Goal: Information Seeking & Learning: Learn about a topic

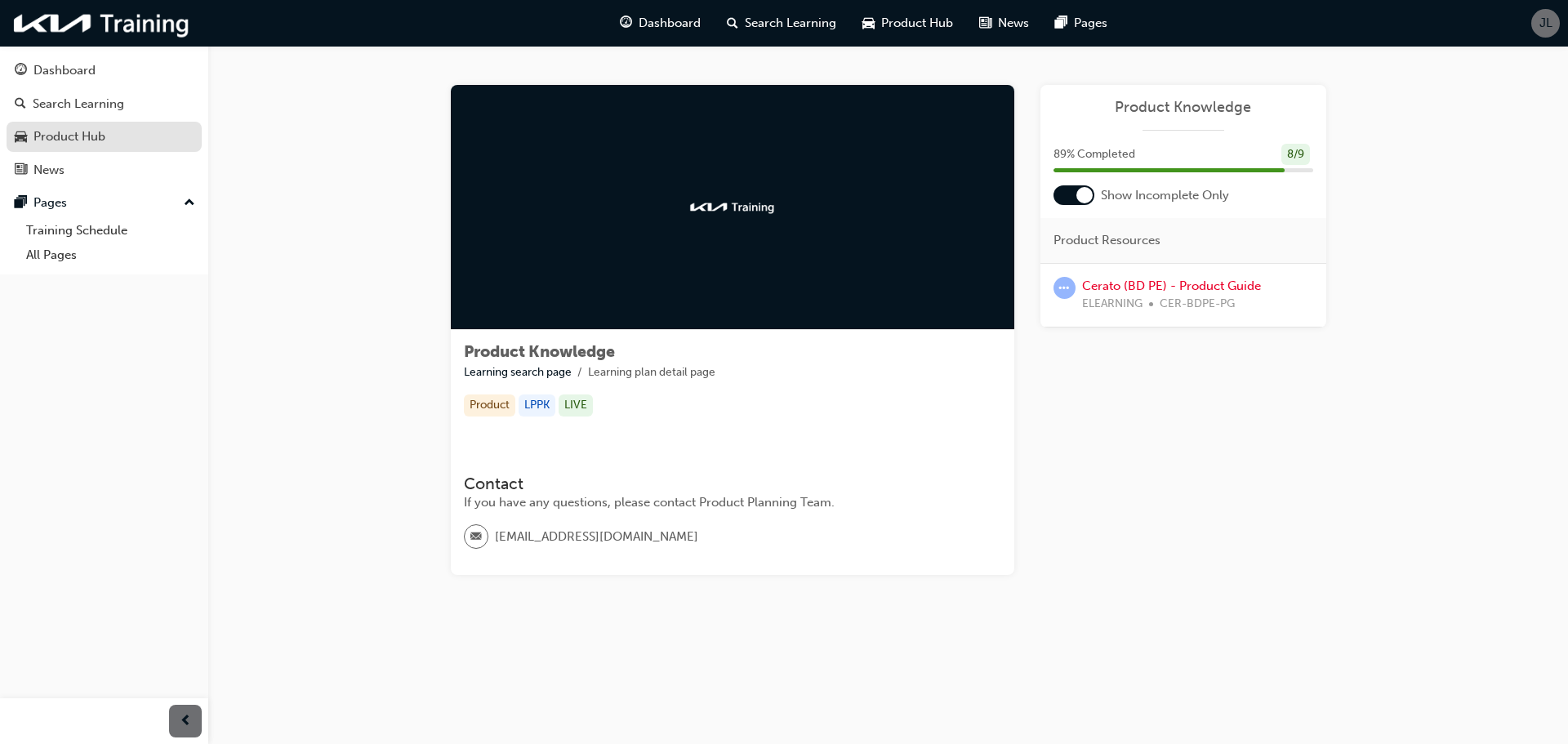
click at [97, 146] on div "Product Hub" at bounding box center [105, 136] width 179 height 20
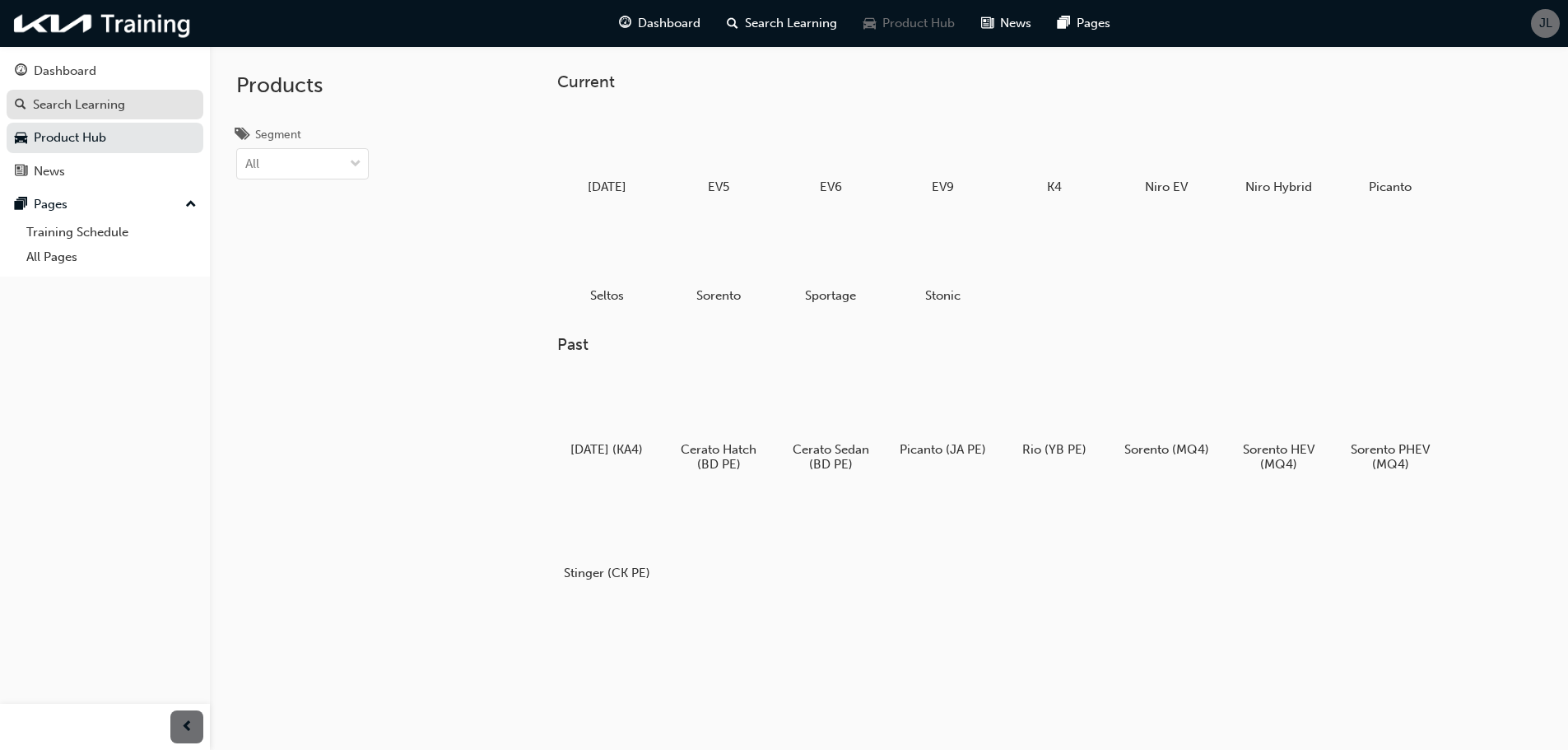
click at [172, 107] on div "Search Learning" at bounding box center [105, 104] width 180 height 21
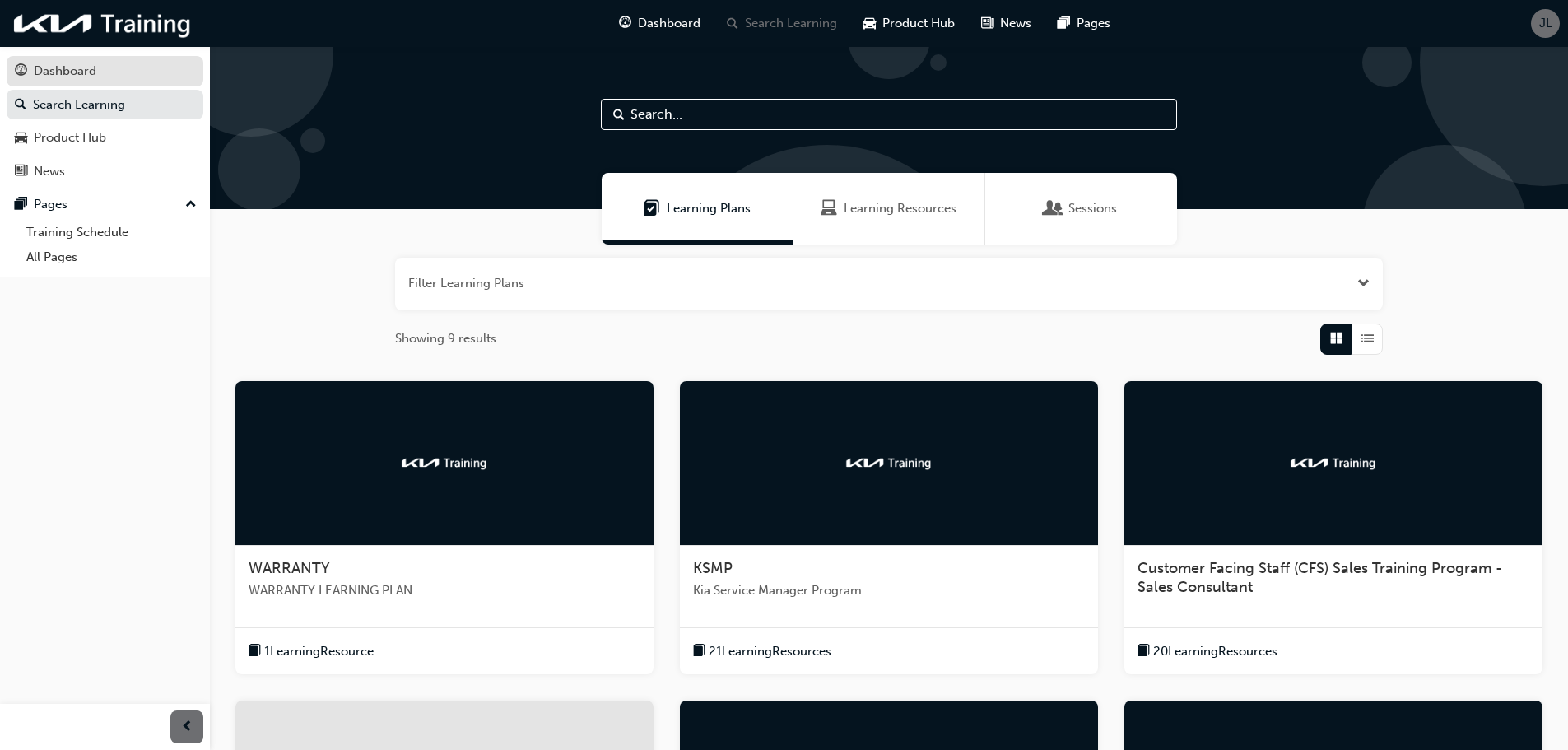
click at [82, 71] on div "Dashboard" at bounding box center [65, 71] width 63 height 19
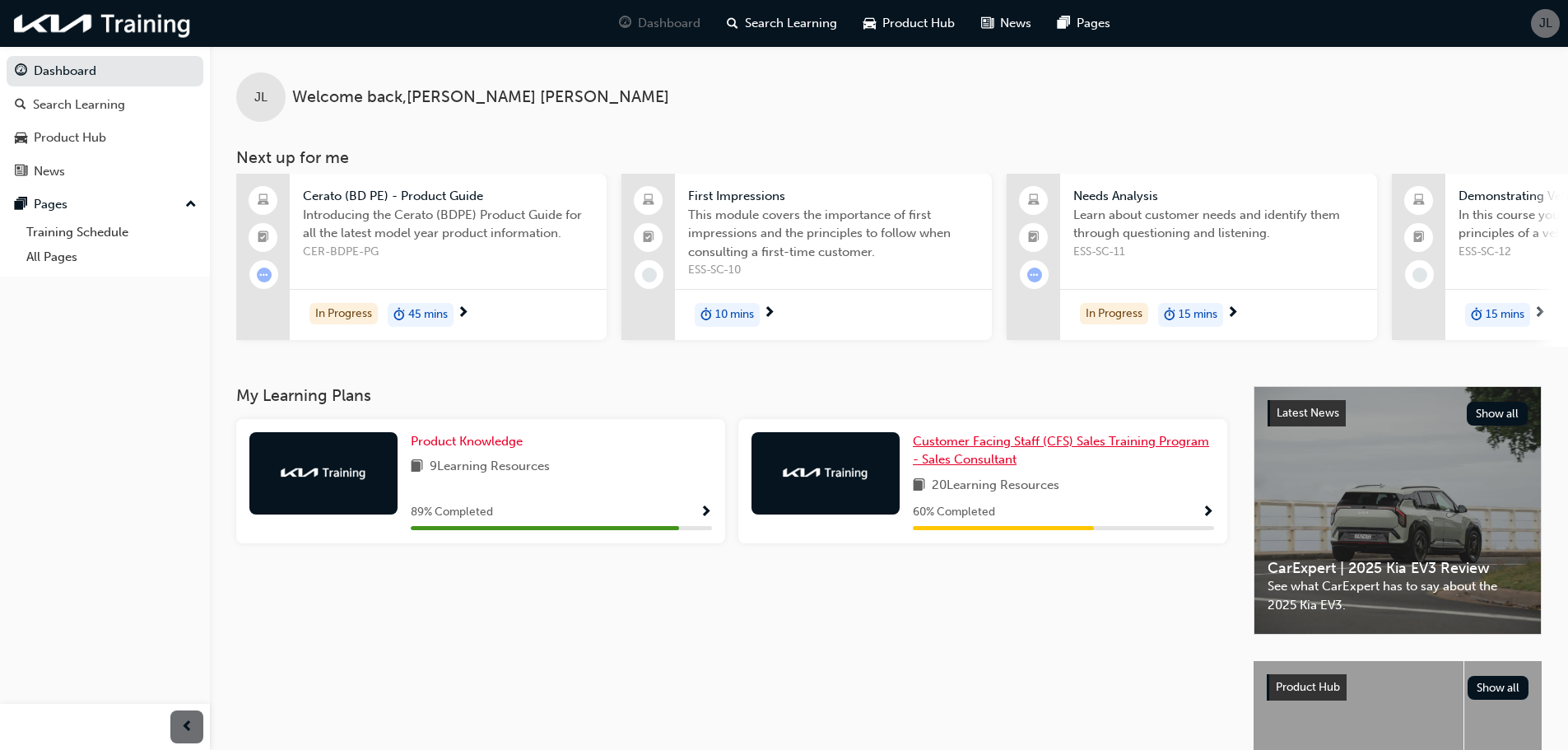
click at [952, 449] on span "Customer Facing Staff (CFS) Sales Training Program - Sales Consultant" at bounding box center [1061, 451] width 296 height 34
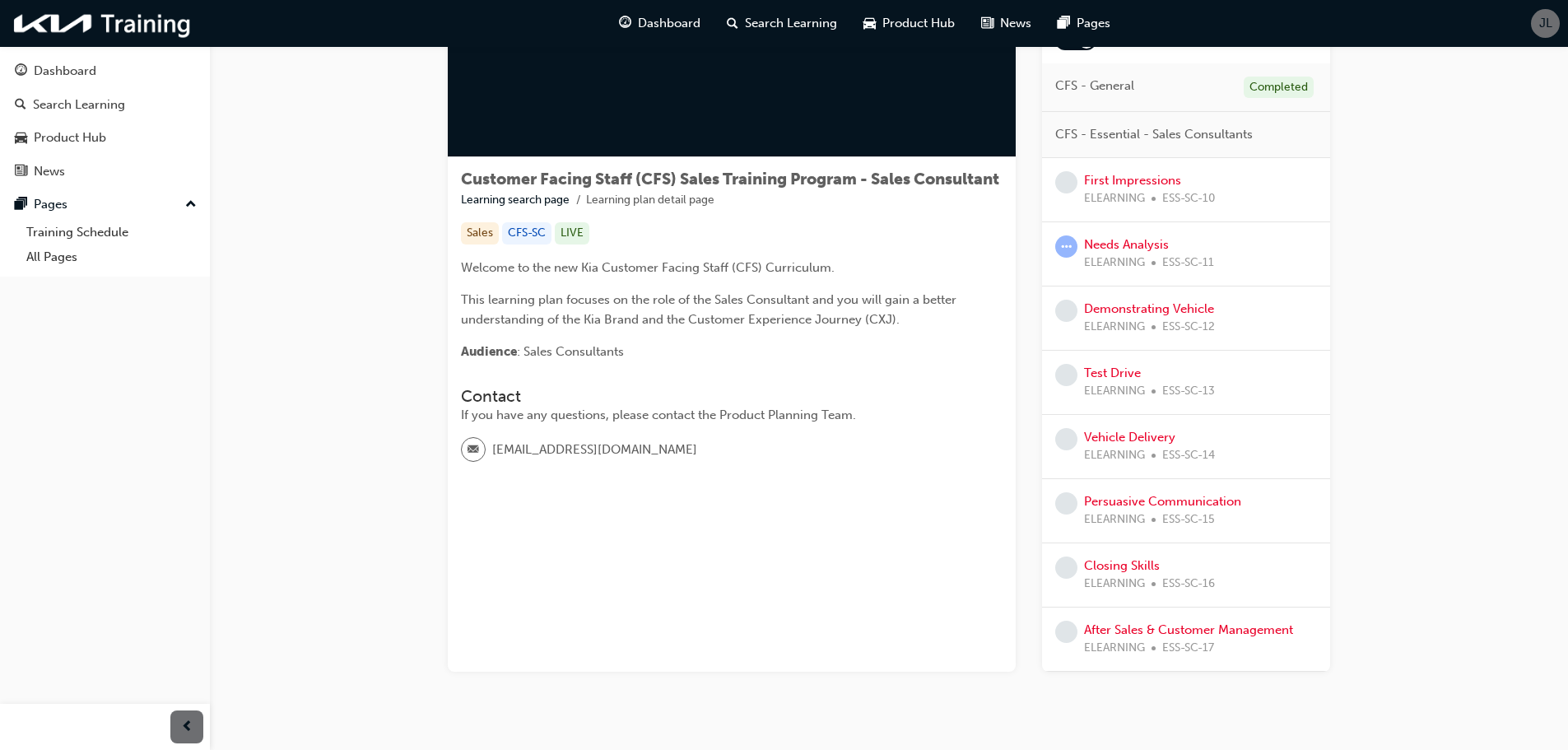
scroll to position [217, 0]
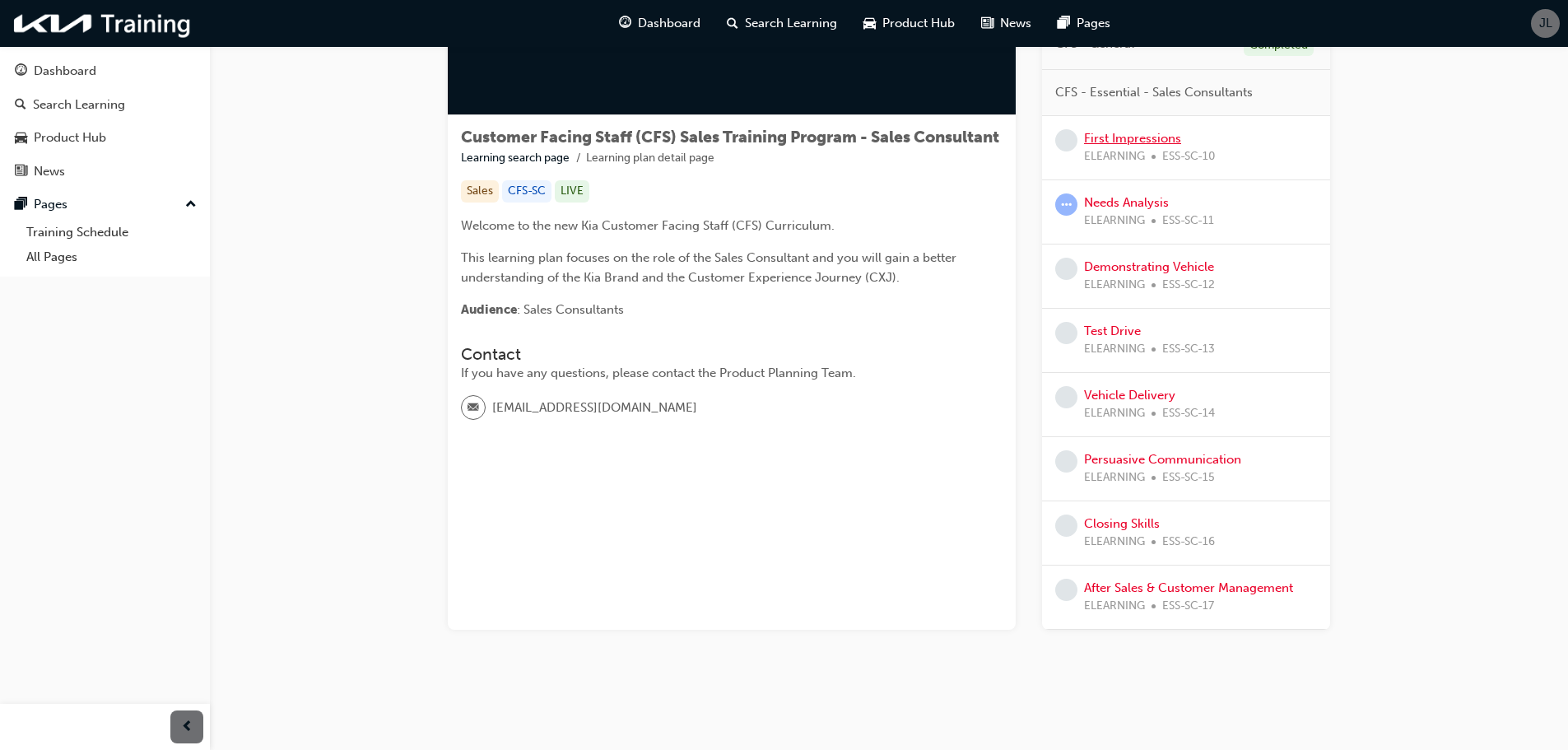
click at [1123, 131] on link "First Impressions" at bounding box center [1132, 138] width 97 height 15
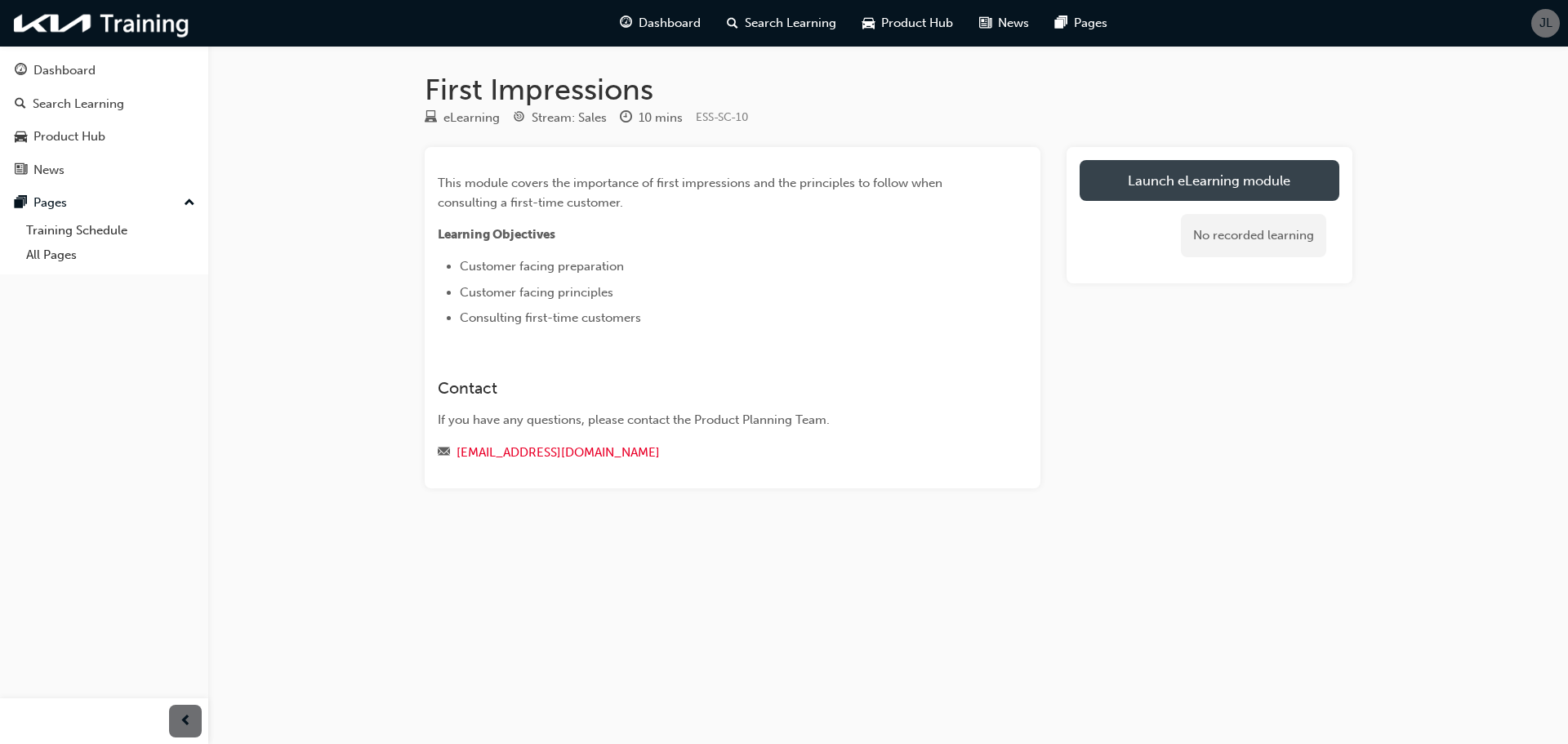
click at [1221, 175] on link "Launch eLearning module" at bounding box center [1208, 181] width 260 height 41
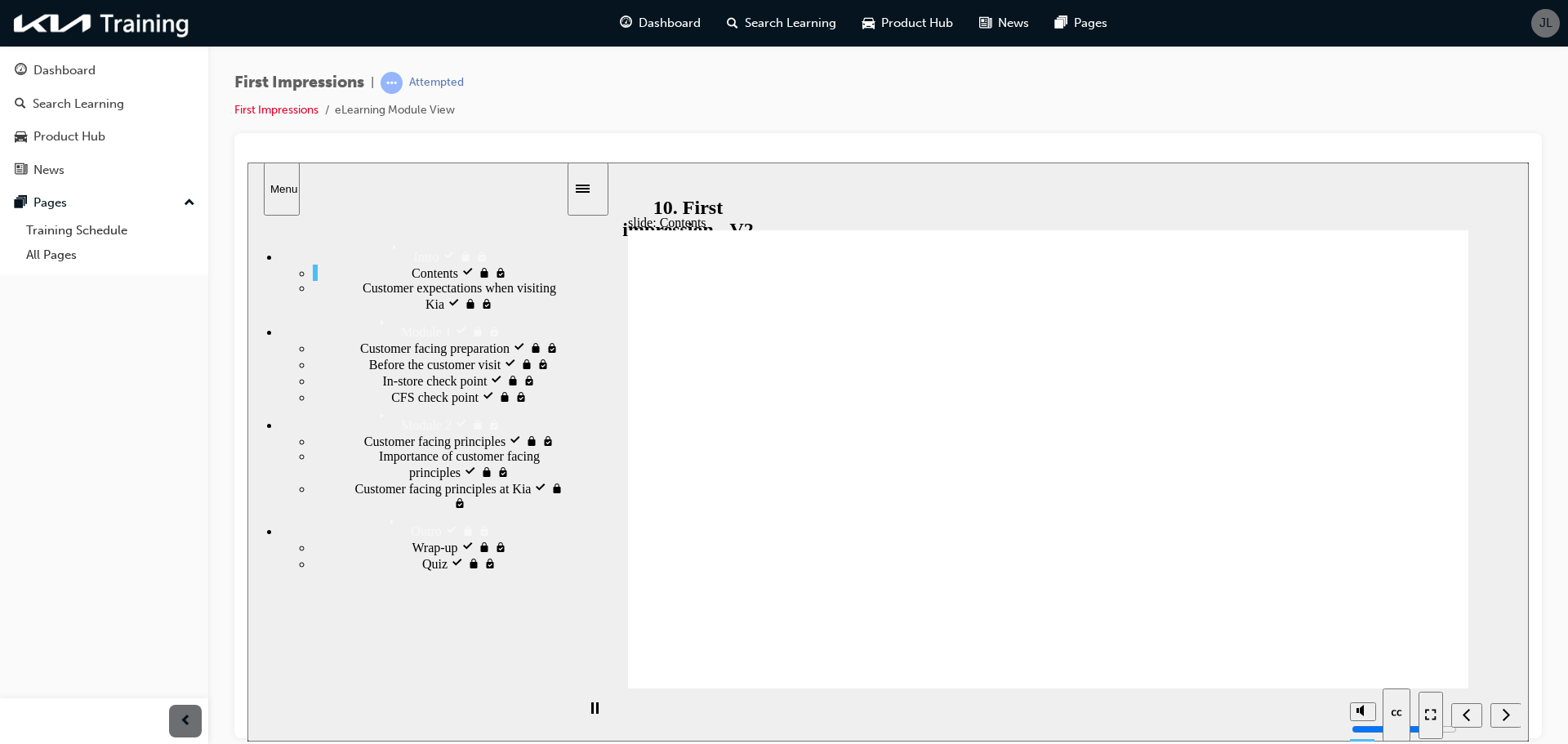
click at [1488, 685] on div "slide: In-store check point In-store check point Rectangle 5 2 Module 1 . Custo…" at bounding box center [888, 450] width 1281 height 578
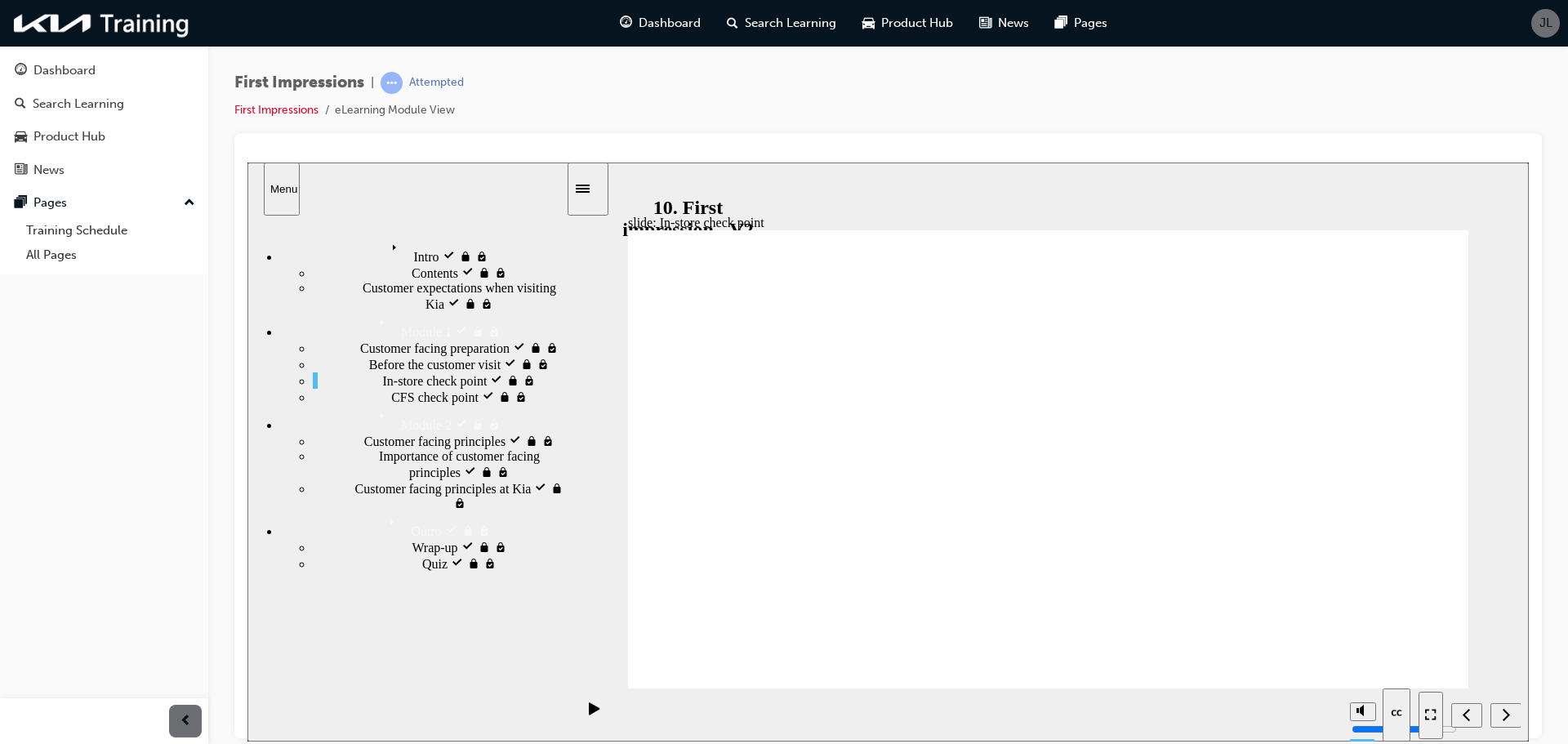
click at [1505, 708] on nav "slide navigation" at bounding box center [1469, 714] width 102 height 53
click at [1502, 696] on nav "slide navigation" at bounding box center [1469, 714] width 102 height 53
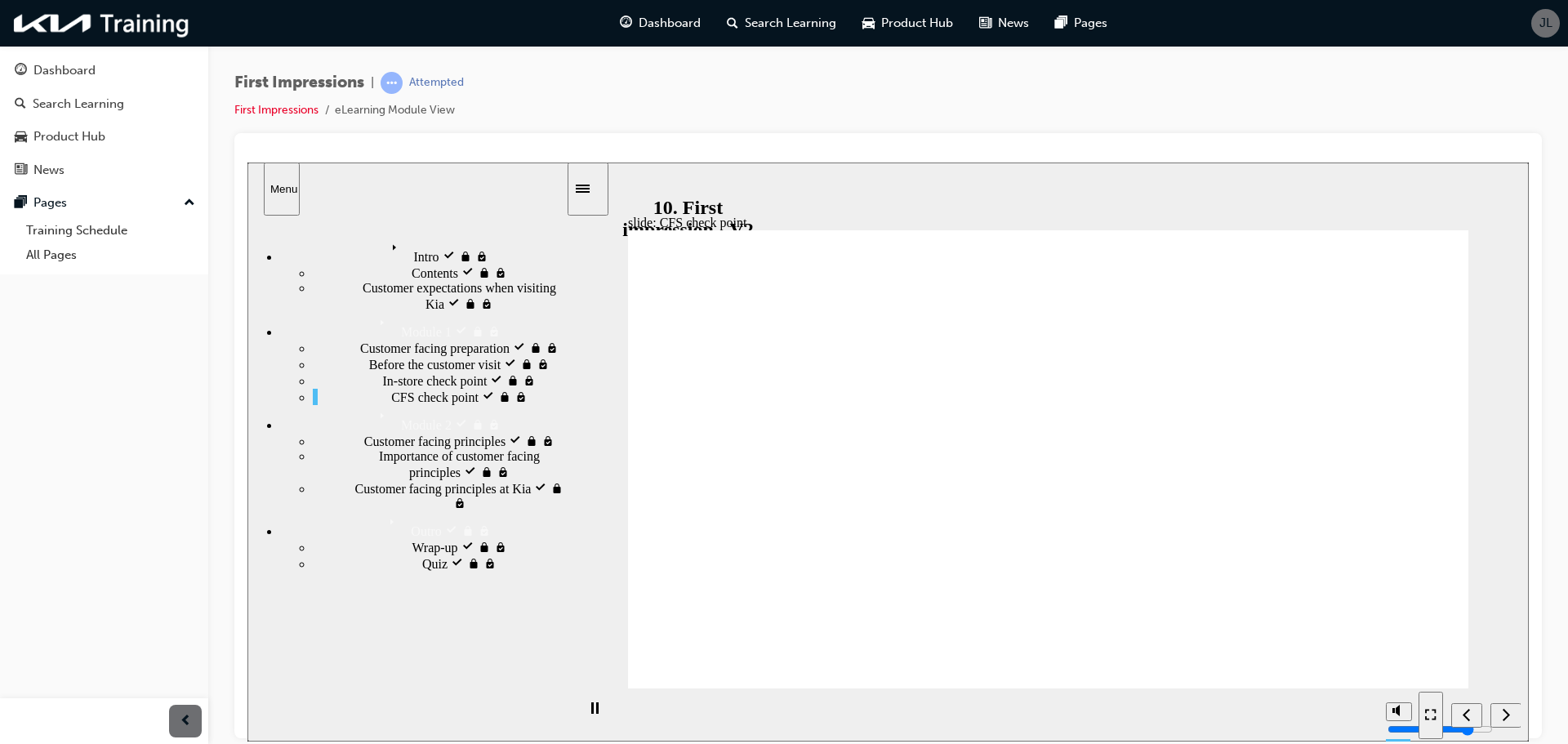
click at [1499, 696] on nav "slide navigation" at bounding box center [1469, 714] width 102 height 53
click at [1498, 696] on nav "slide navigation" at bounding box center [1469, 714] width 102 height 53
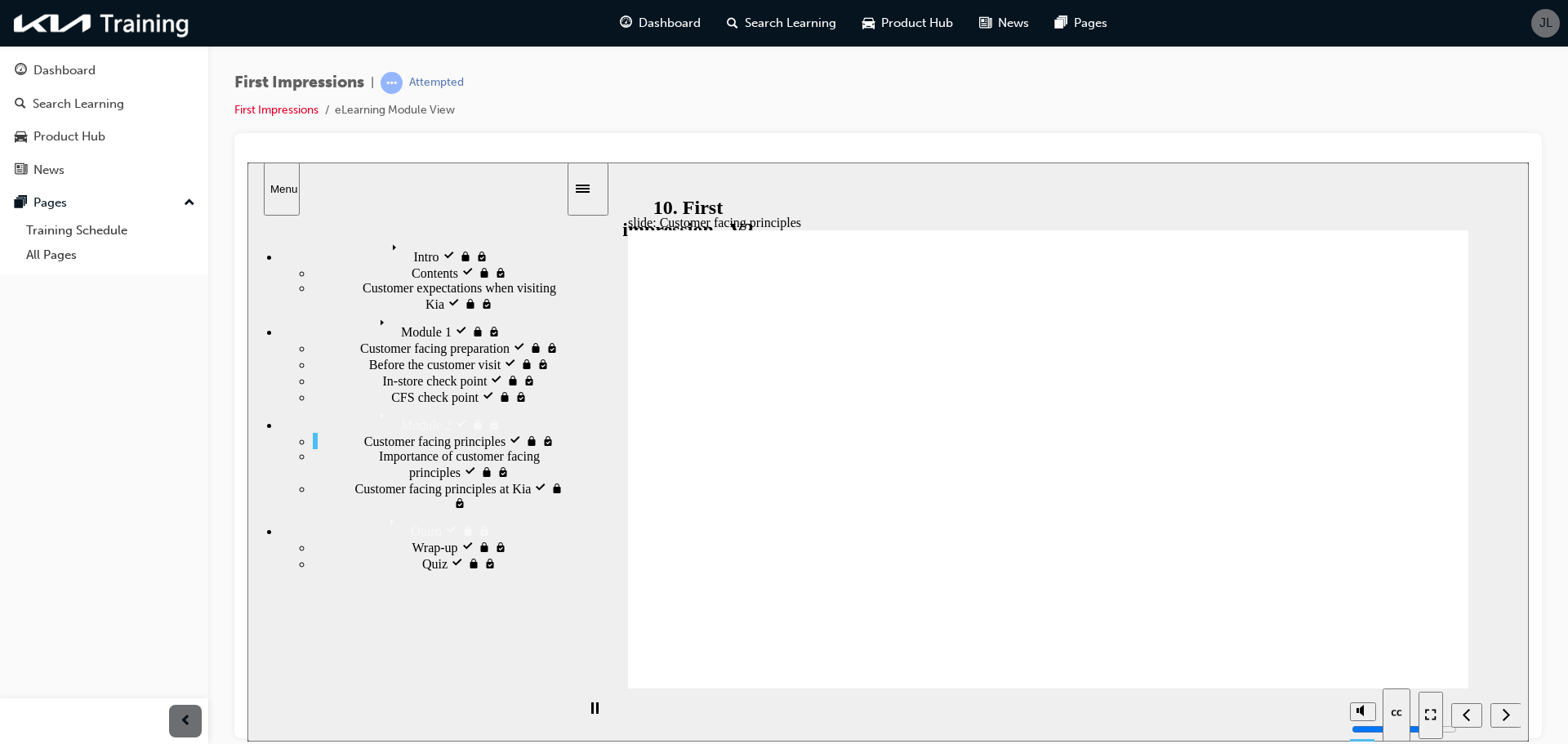
click at [1496, 705] on nav "slide navigation" at bounding box center [1469, 714] width 102 height 53
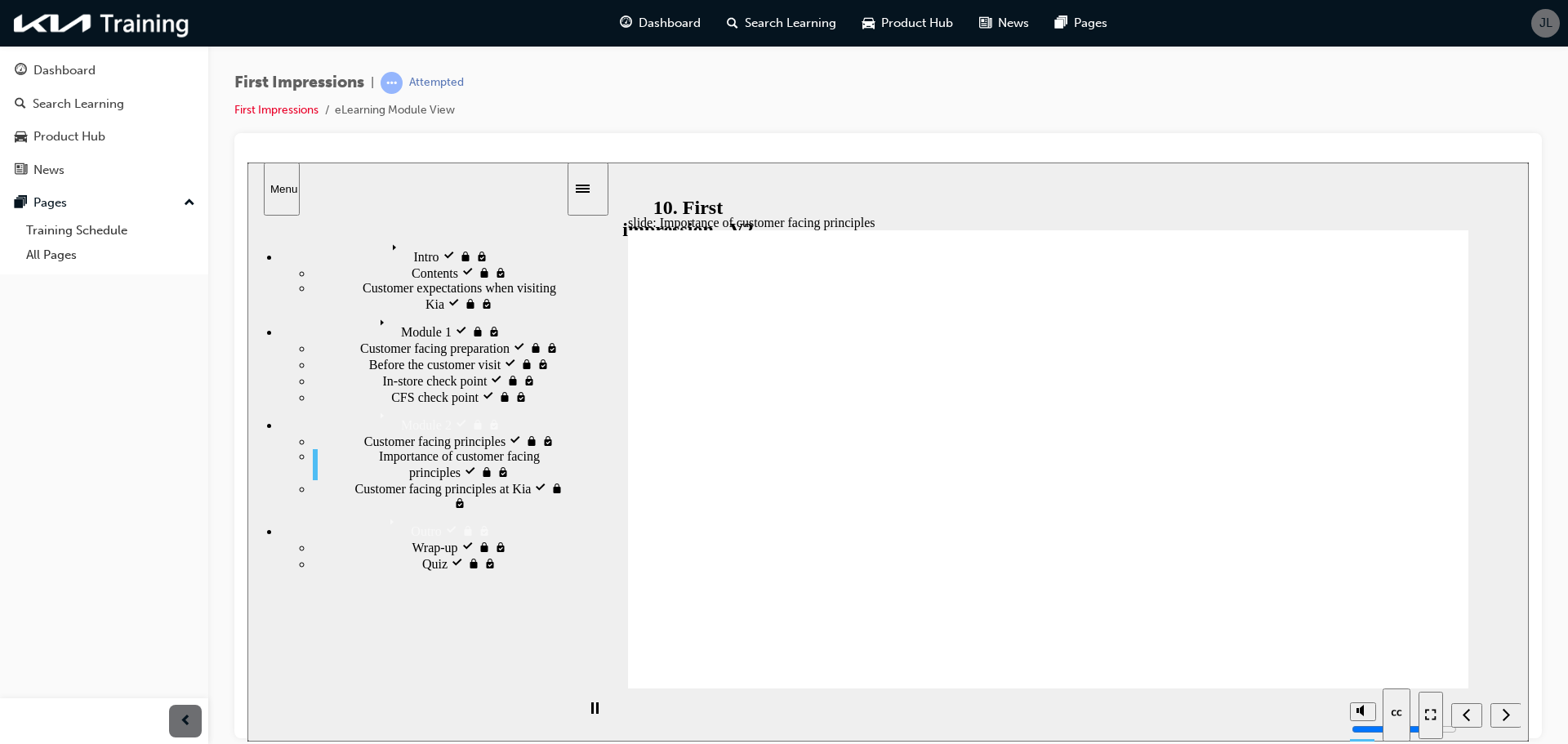
click at [1495, 710] on nav "slide navigation" at bounding box center [1469, 714] width 102 height 53
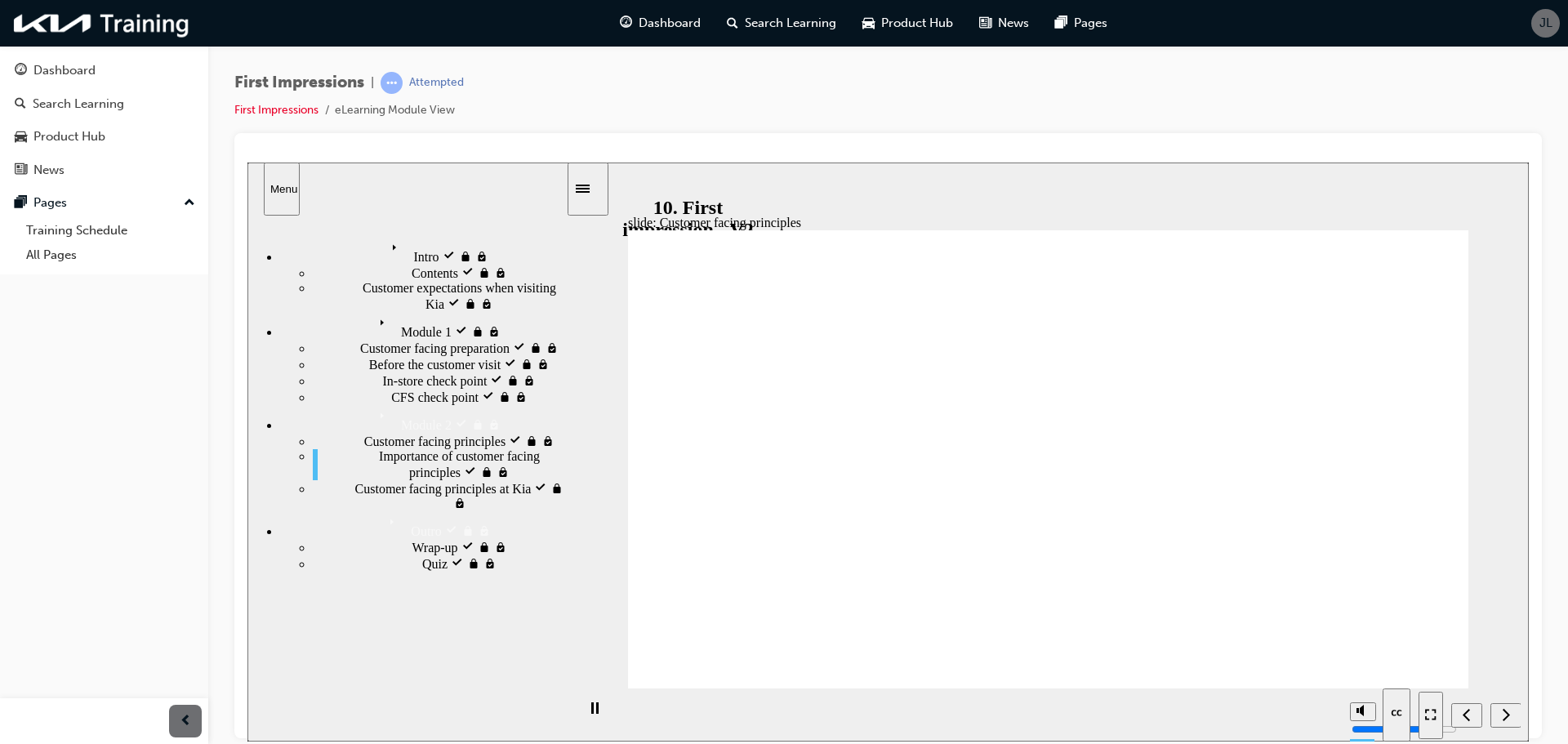
click at [1413, 688] on section "Playback Speed 2 1.75 1.5 1.25 0.75" at bounding box center [1048, 714] width 961 height 53
click at [1503, 717] on nav "slide navigation" at bounding box center [1469, 714] width 102 height 53
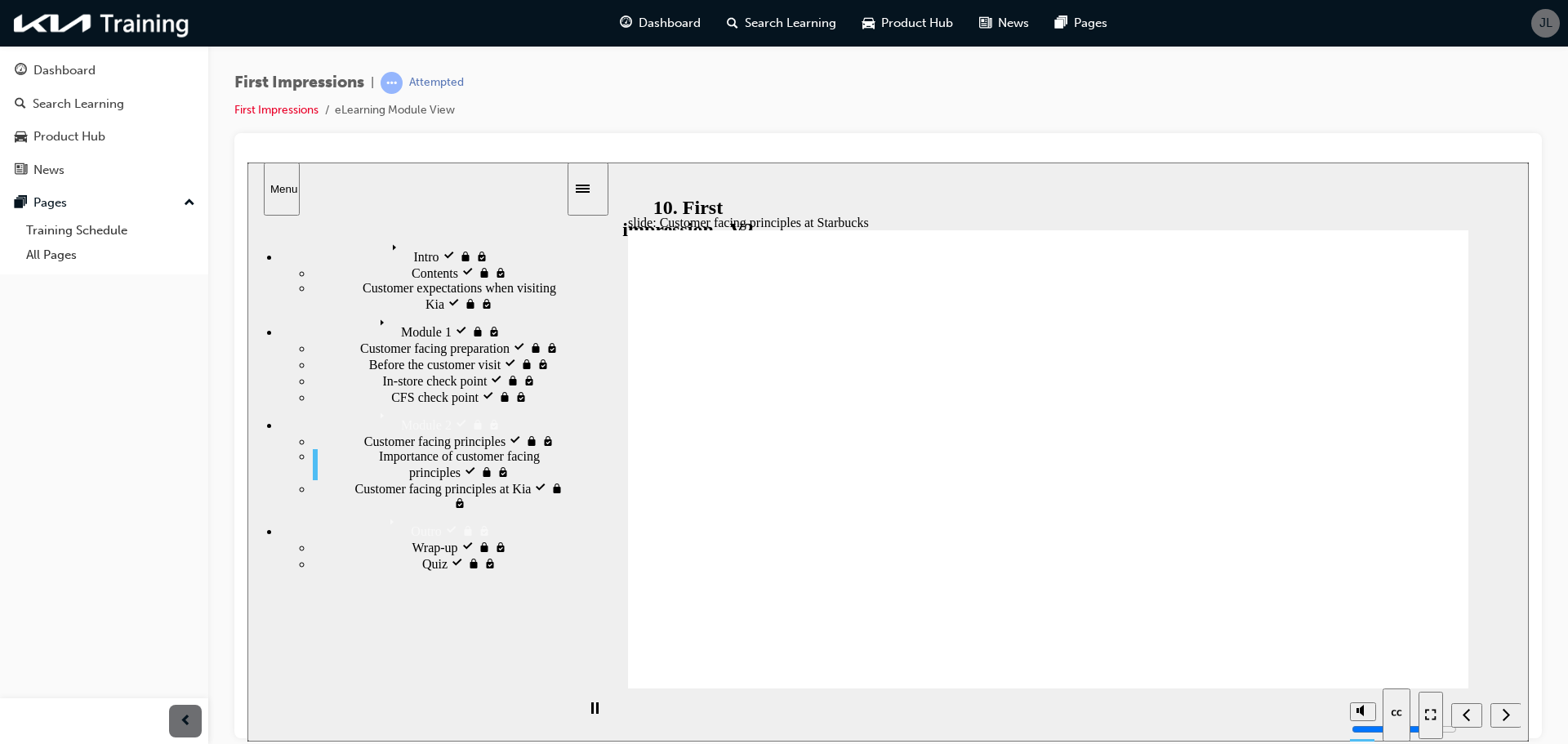
drag, startPoint x: 969, startPoint y: 450, endPoint x: 1112, endPoint y: 447, distance: 143.0
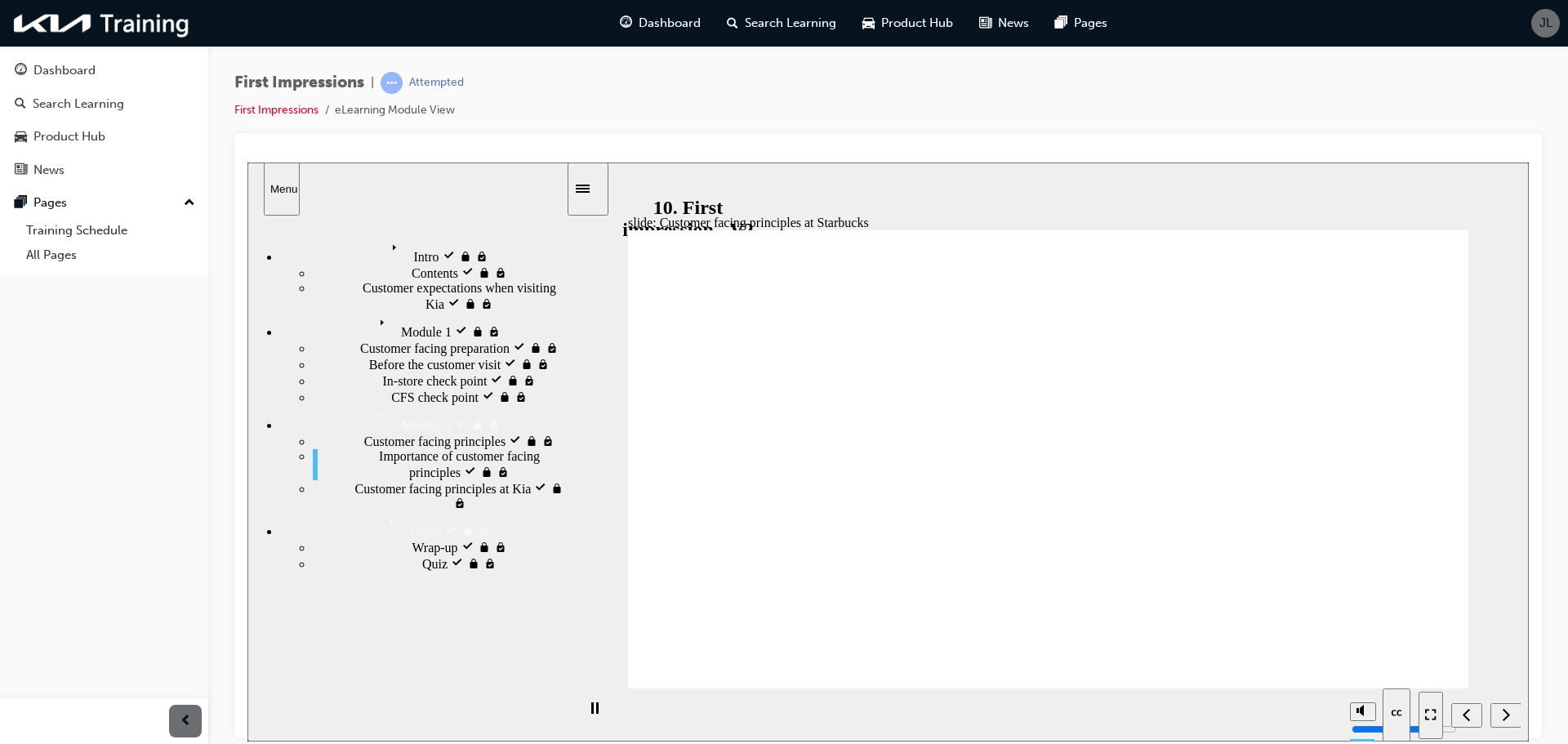
click at [1192, 103] on div "First Impressions | Attempted First Impressions eLearning Module View" at bounding box center [889, 102] width 1308 height 61
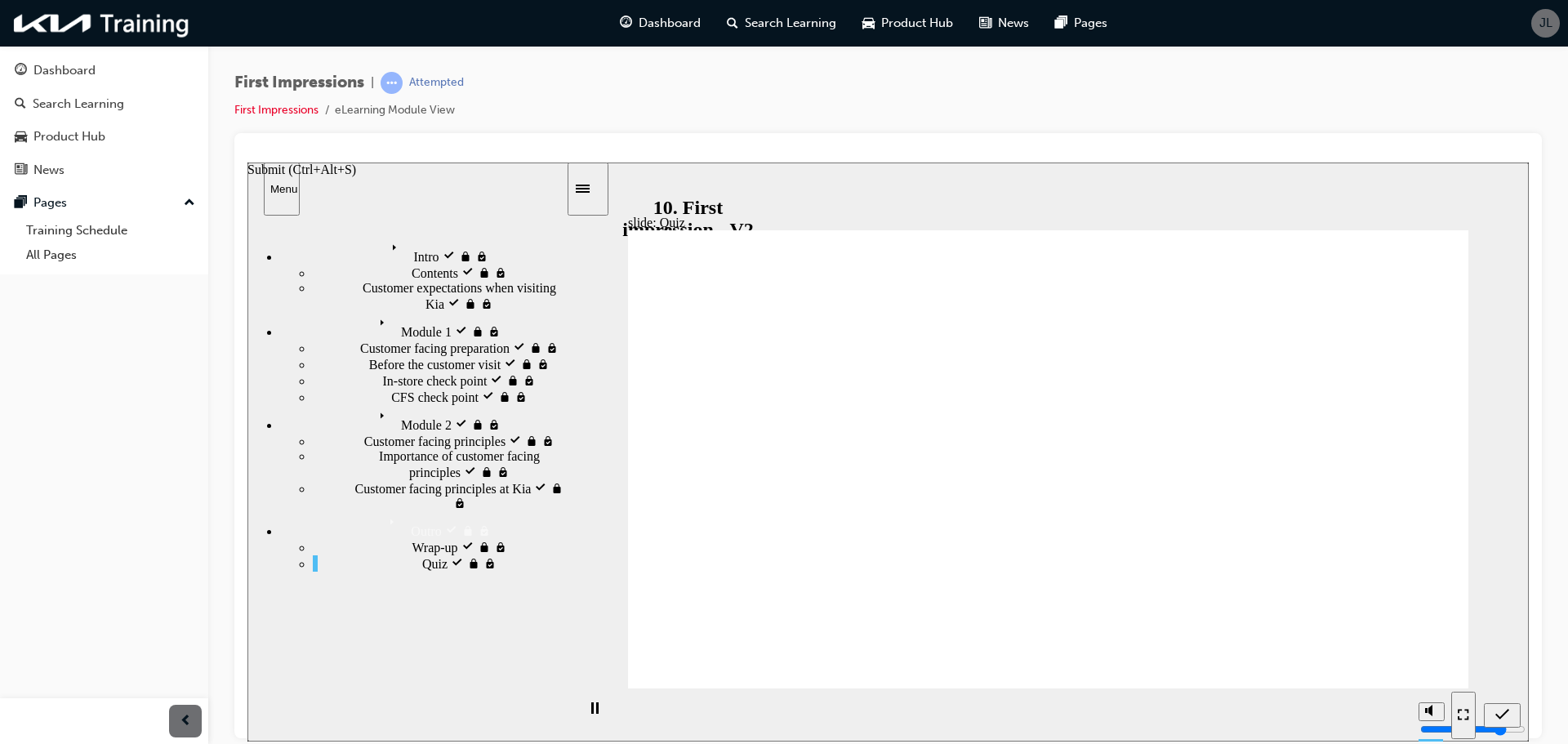
click at [1512, 724] on div "Submit (Ctrl+Alt+S)" at bounding box center [1502, 714] width 24 height 17
radio input "true"
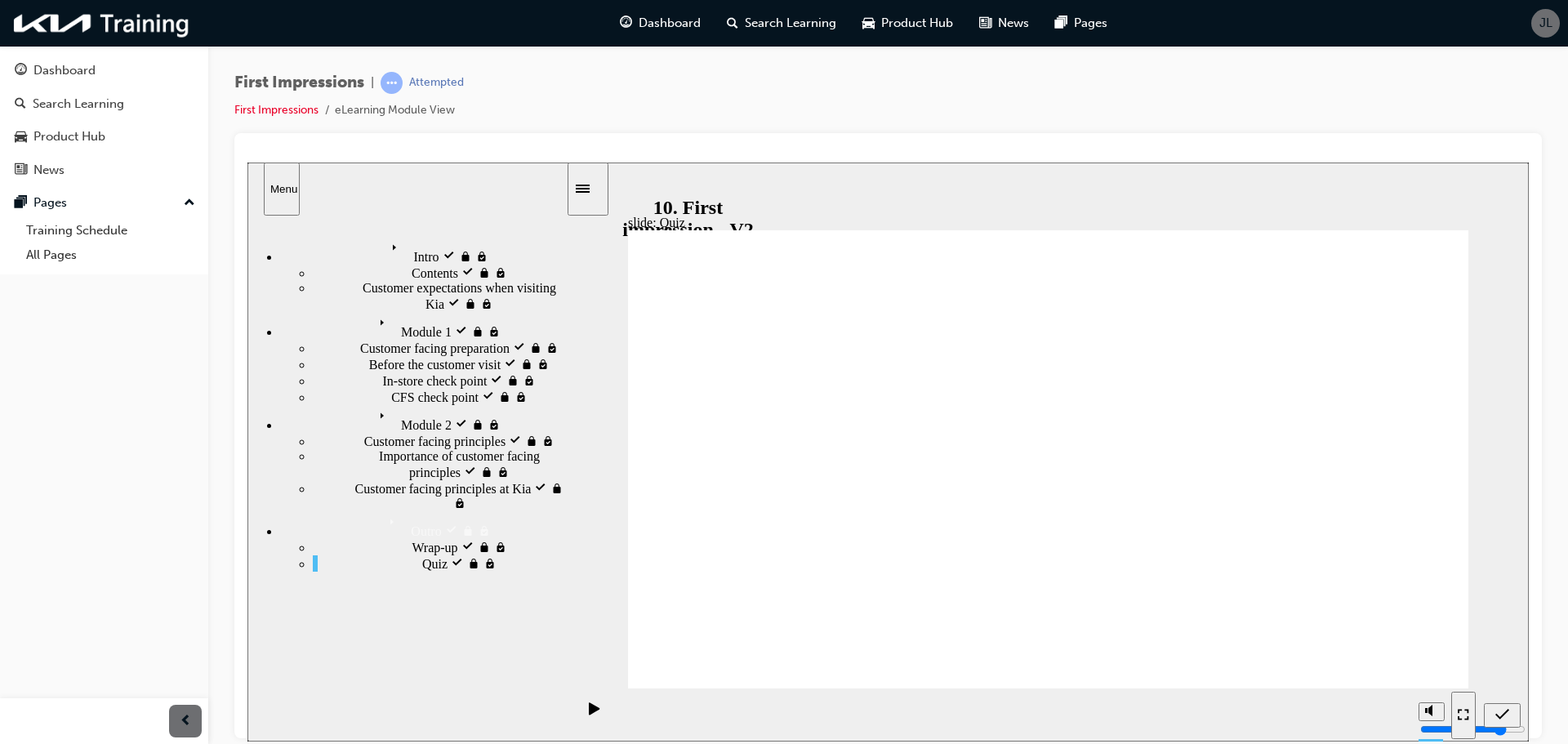
radio input "false"
radio input "true"
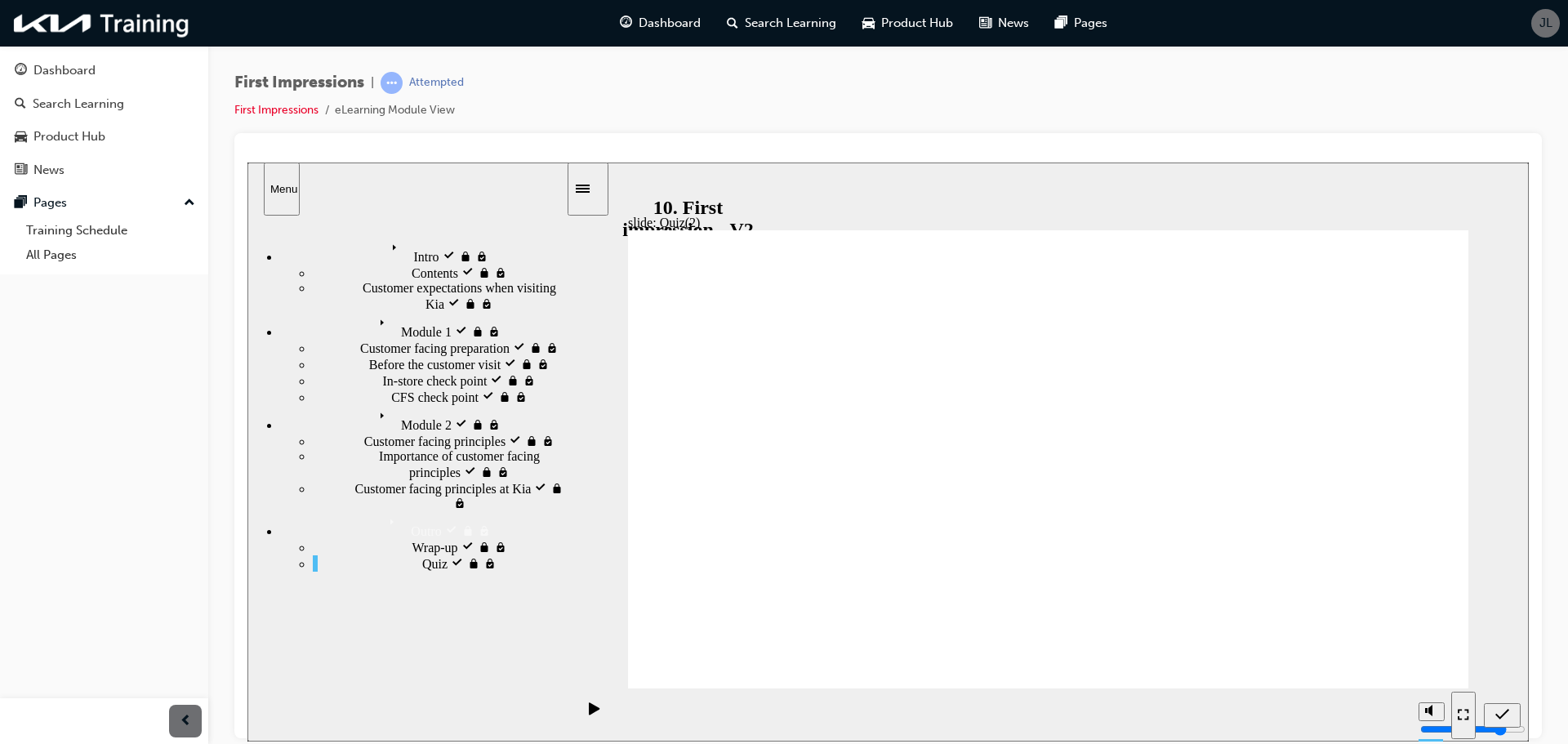
radio input "true"
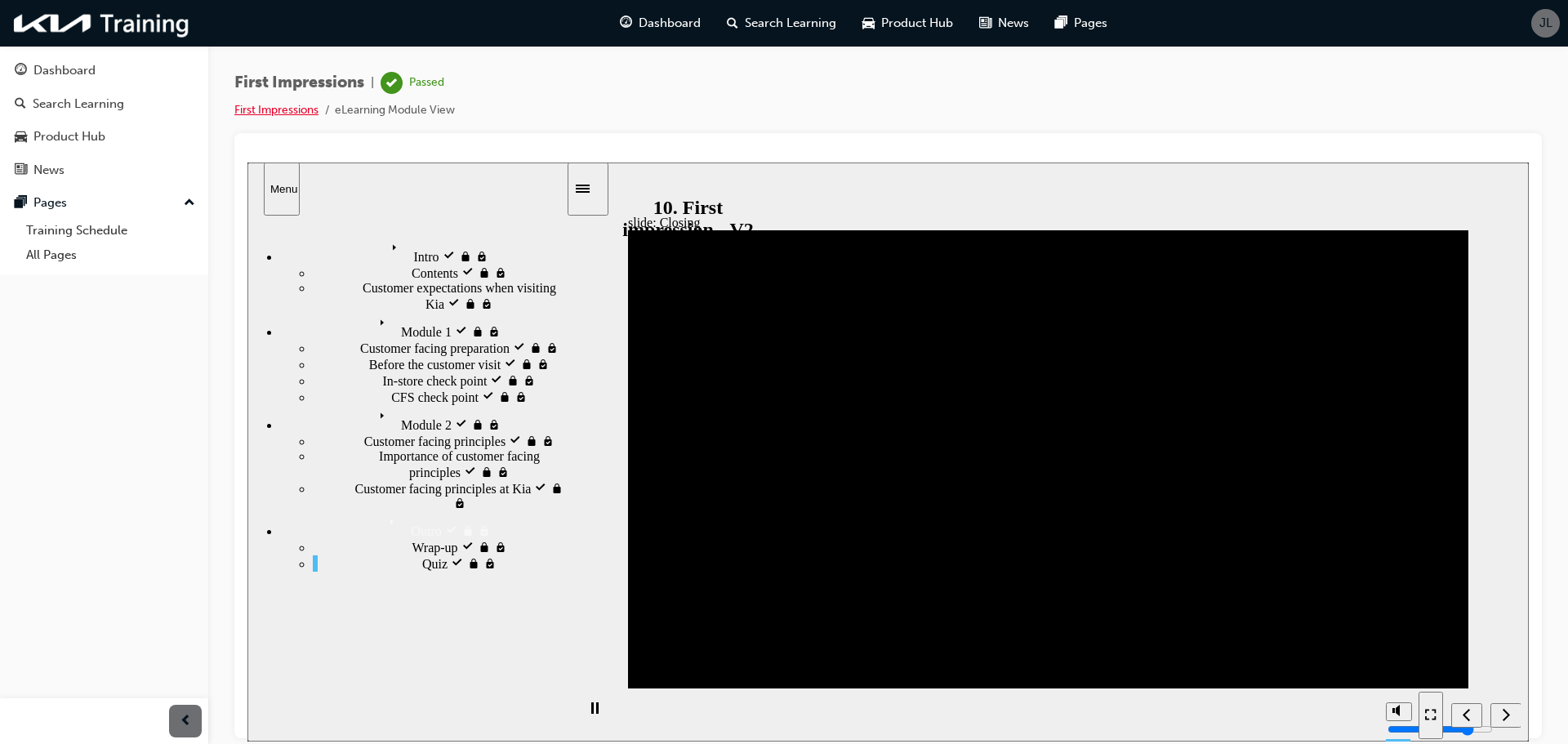
click at [303, 112] on link "First Impressions" at bounding box center [276, 110] width 84 height 14
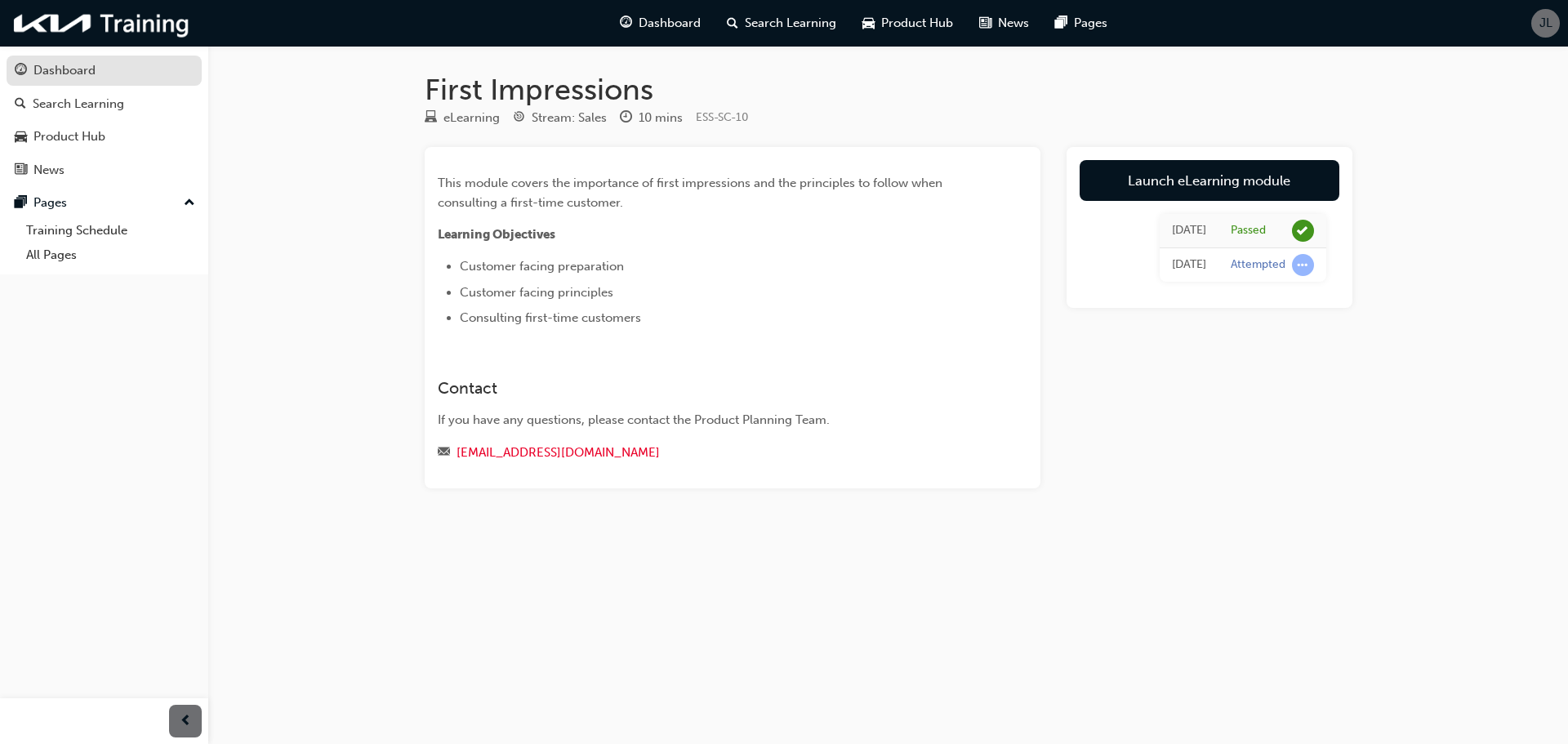
click at [84, 74] on div "Dashboard" at bounding box center [65, 70] width 62 height 19
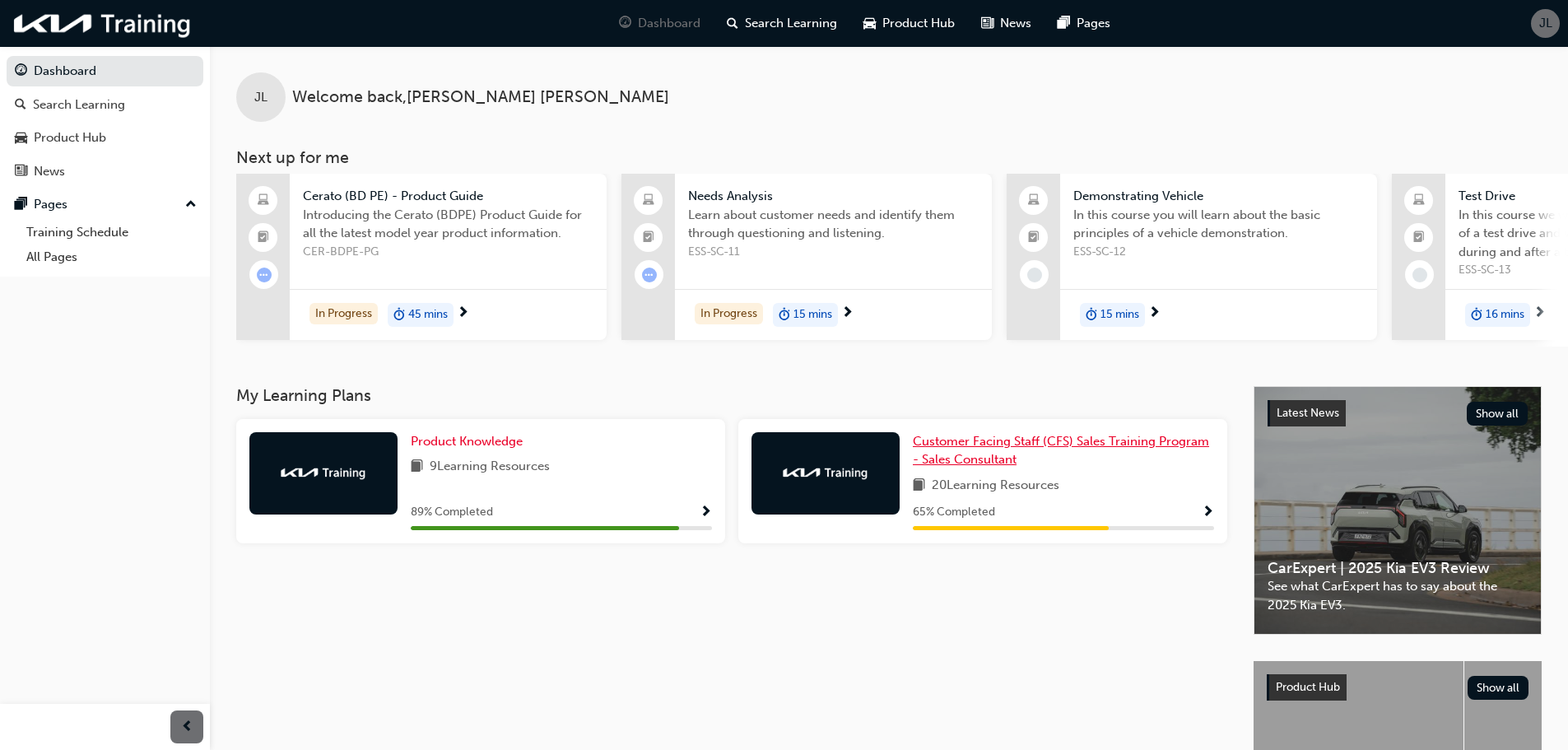
click at [972, 448] on span "Customer Facing Staff (CFS) Sales Training Program - Sales Consultant" at bounding box center [1061, 451] width 296 height 34
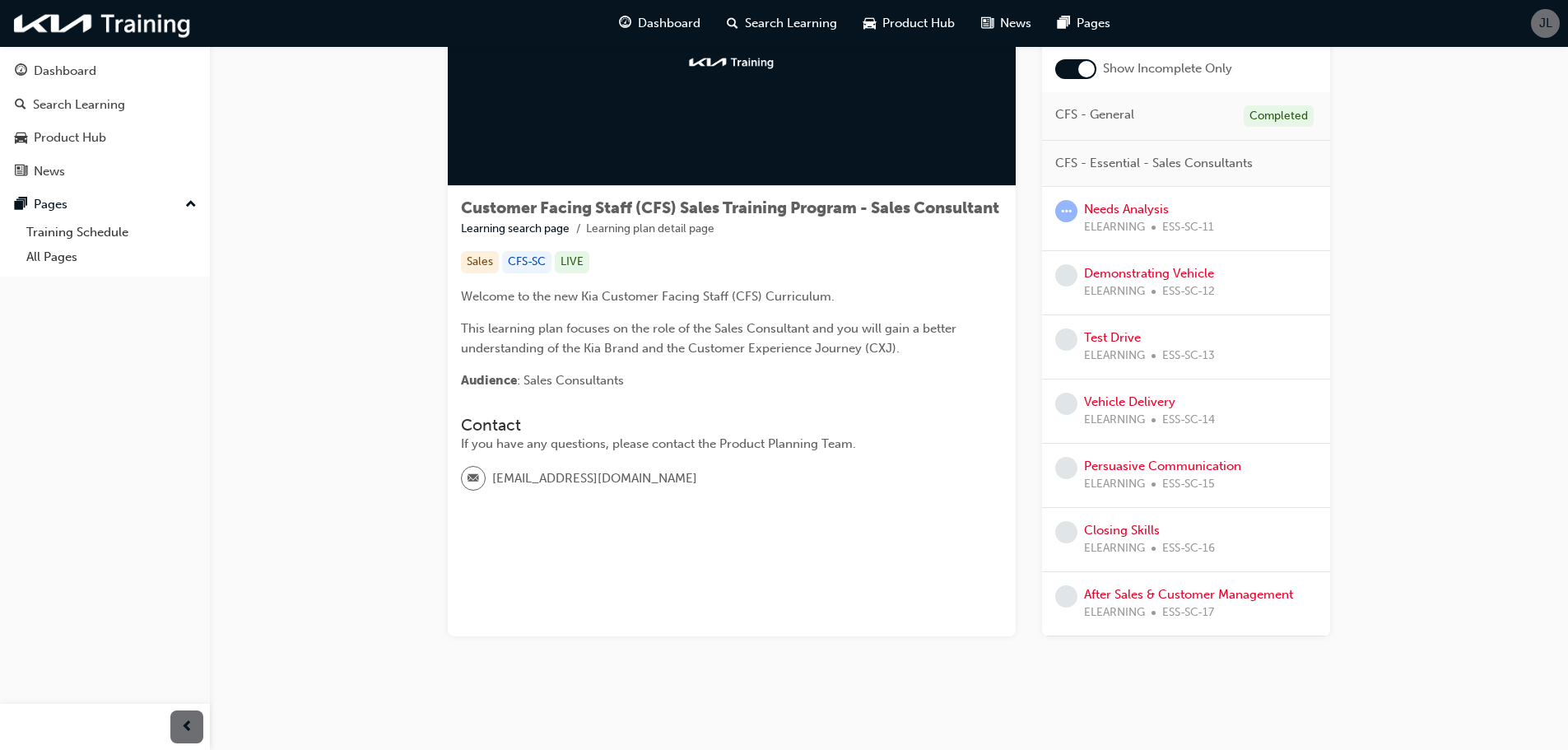
scroll to position [153, 0]
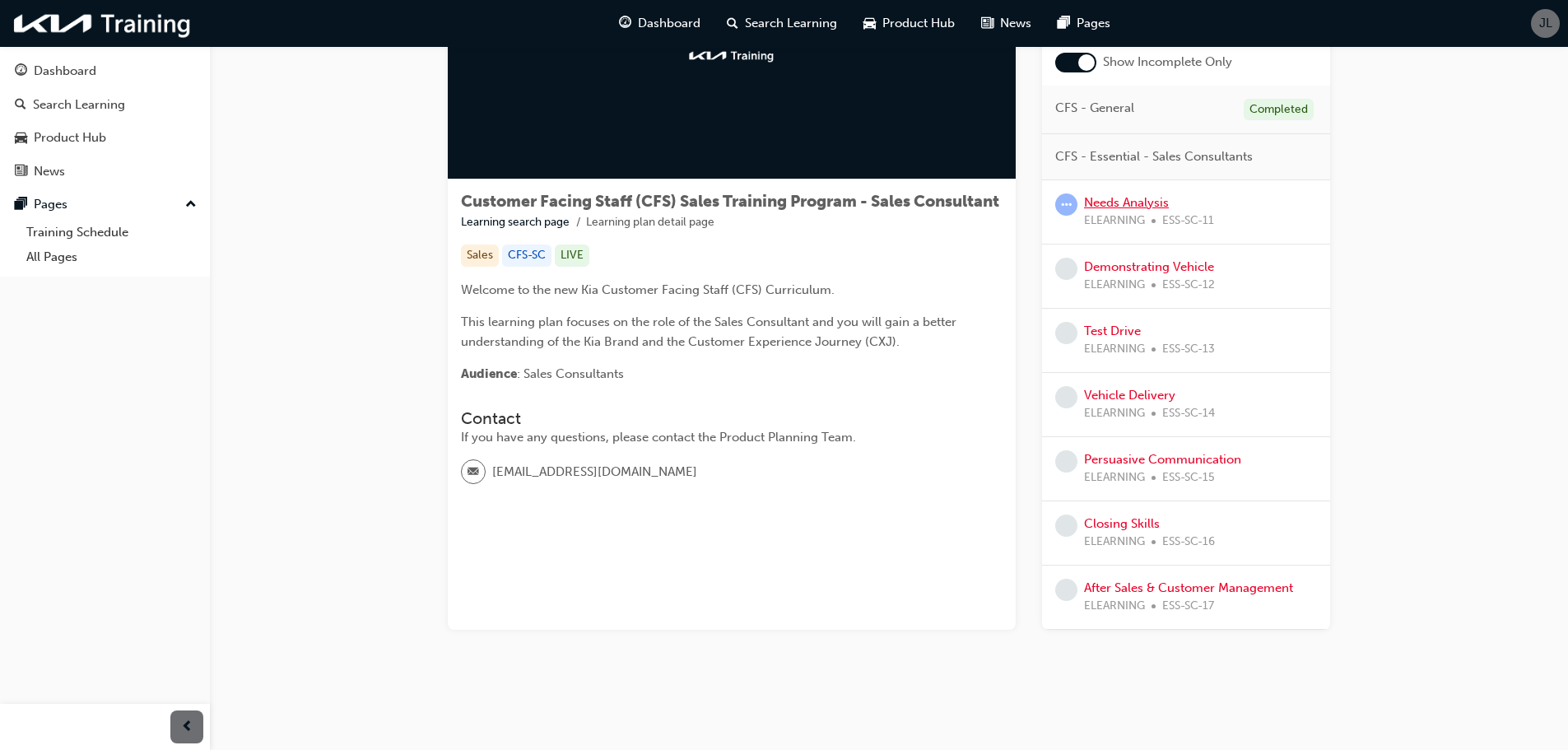
click at [1109, 203] on link "Needs Analysis" at bounding box center [1126, 202] width 85 height 15
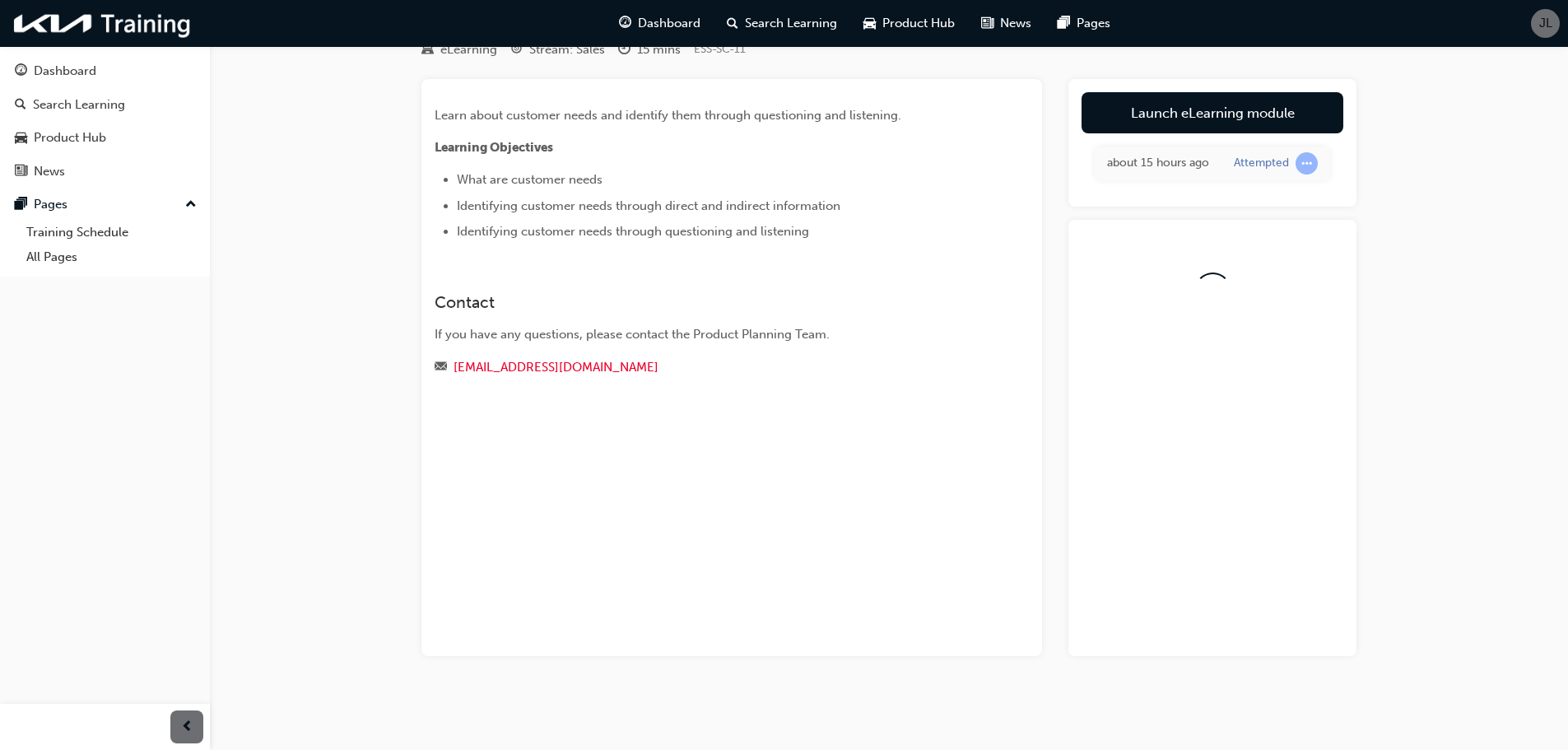
scroll to position [130, 0]
